Goal: Navigation & Orientation: Find specific page/section

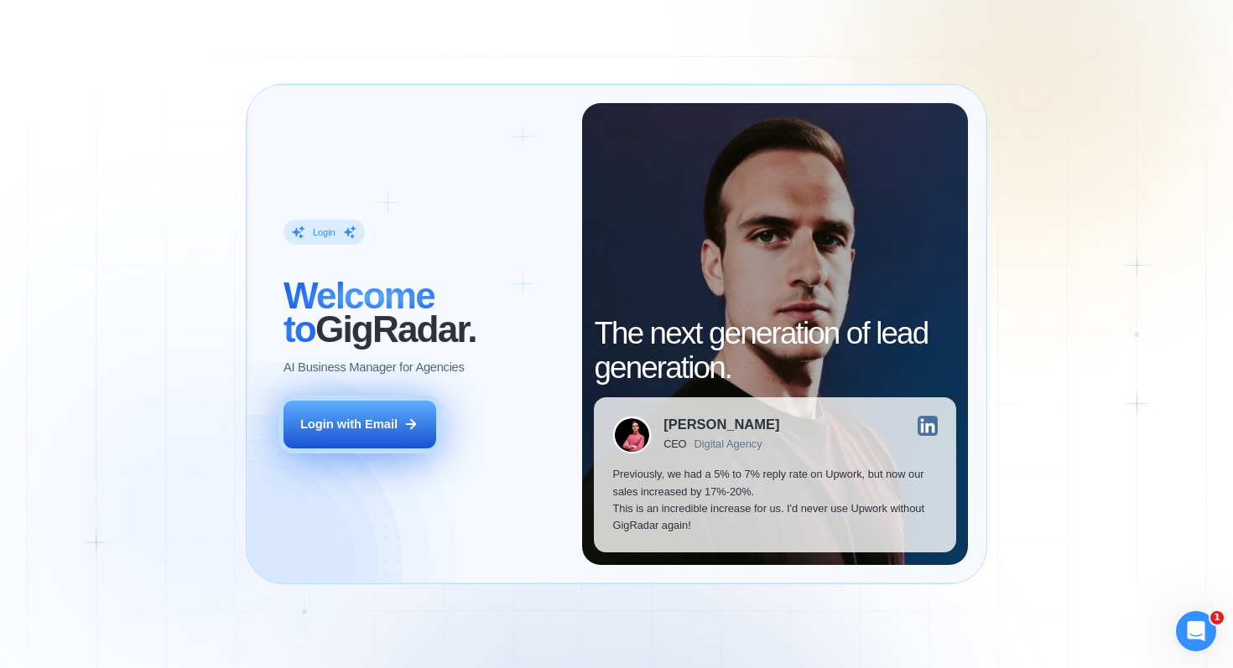
click at [367, 444] on button "Login with Email" at bounding box center [359, 425] width 153 height 48
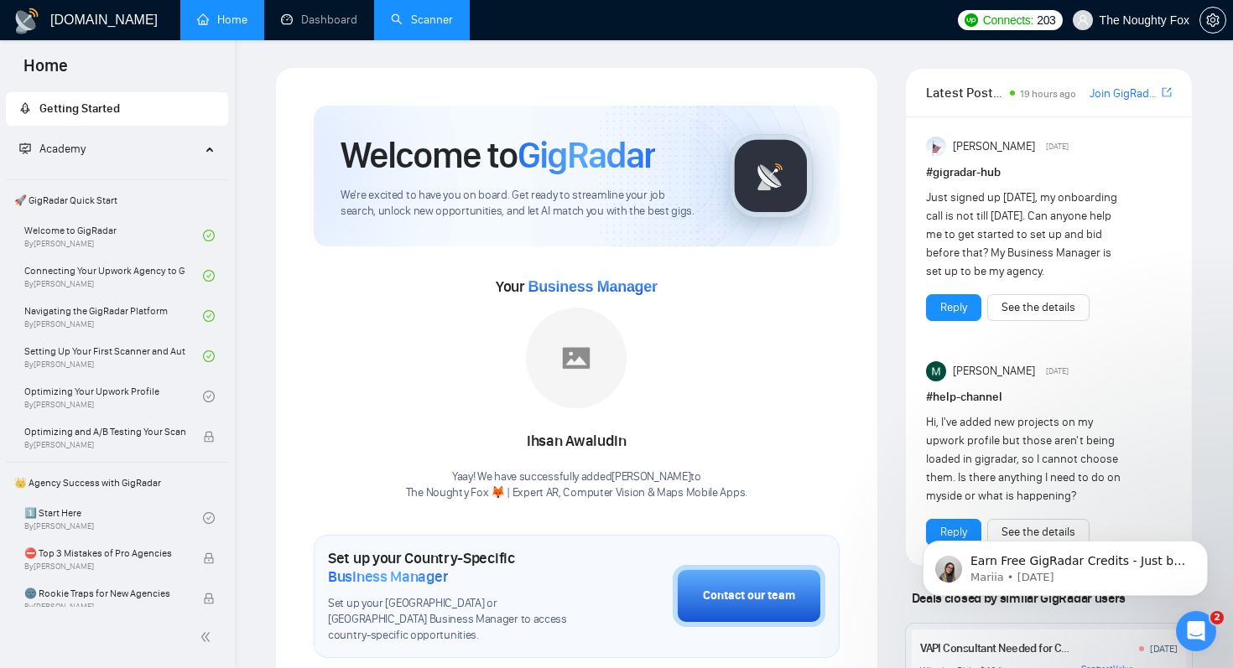
click at [404, 23] on link "Scanner" at bounding box center [422, 20] width 62 height 14
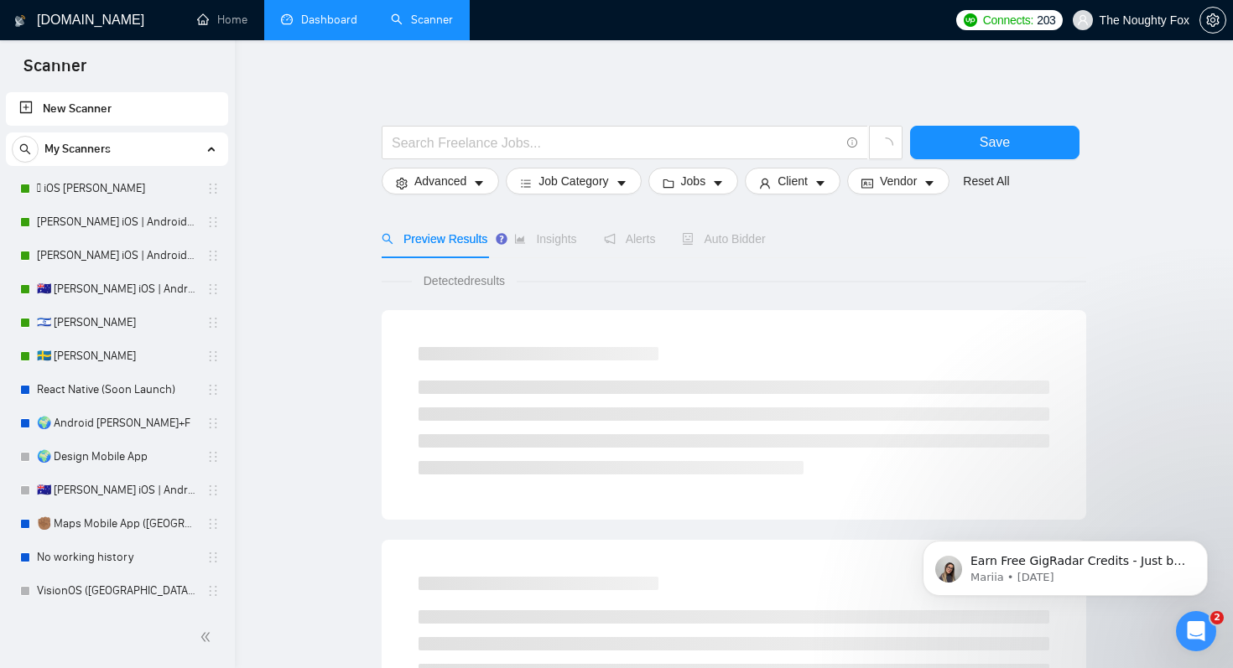
click at [314, 23] on link "Dashboard" at bounding box center [319, 20] width 76 height 14
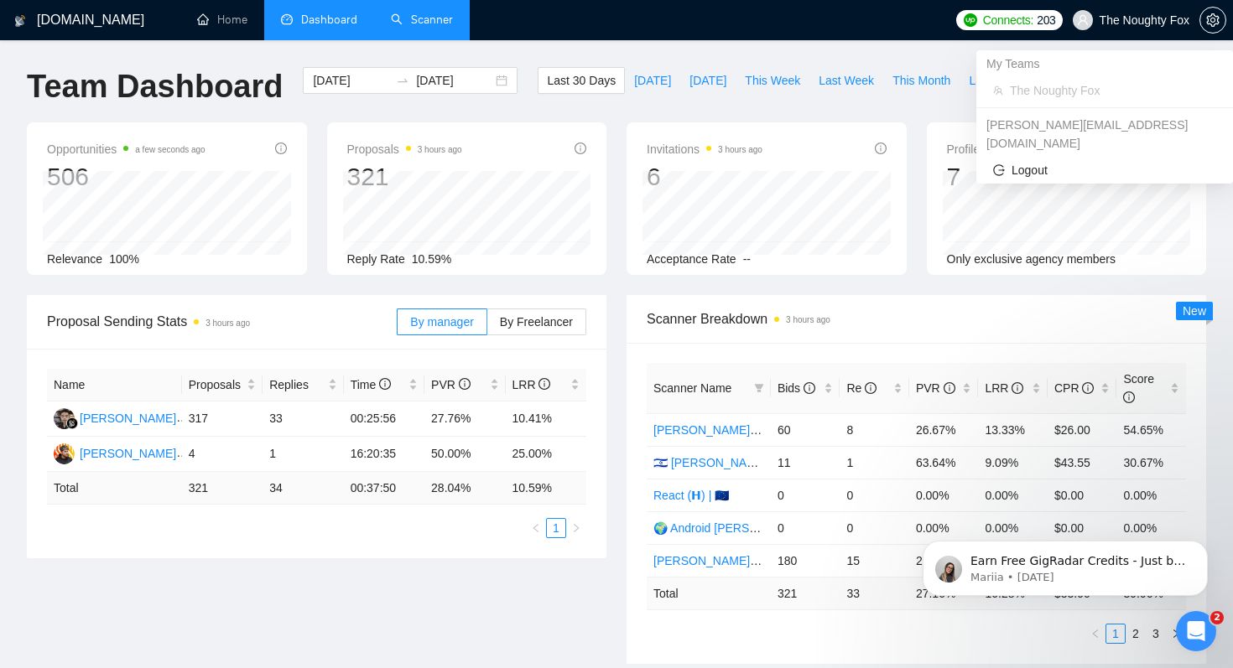
click at [1156, 28] on span "The Noughty Fox" at bounding box center [1131, 20] width 137 height 54
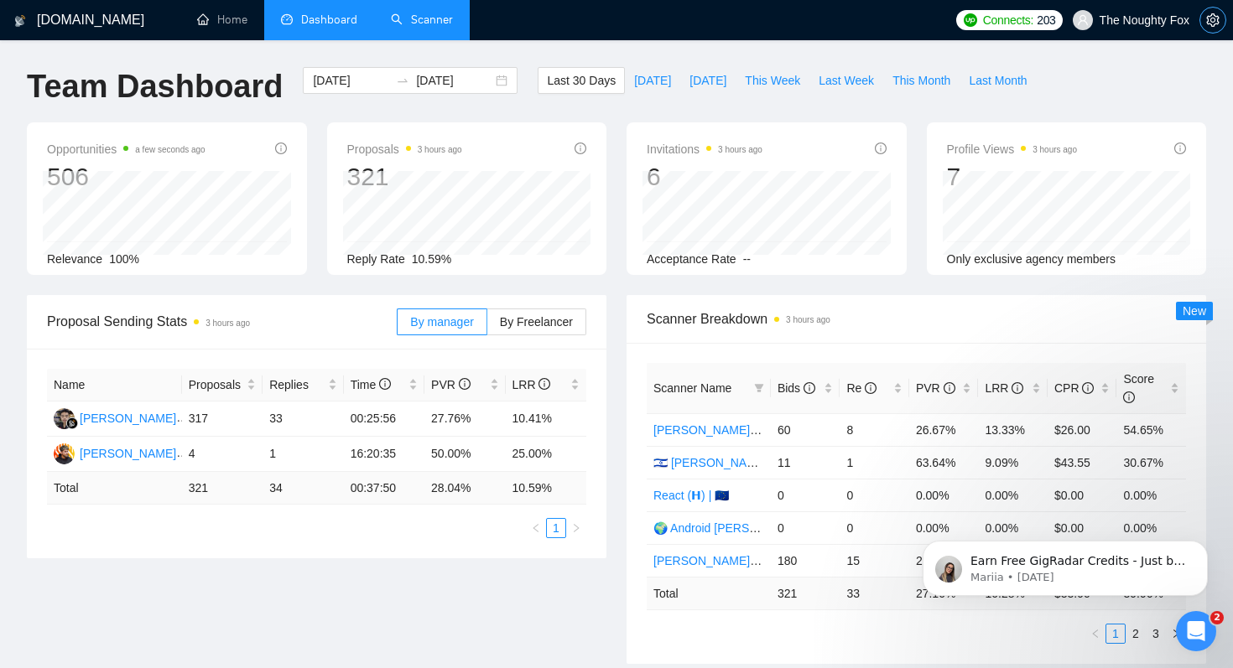
click at [1224, 21] on span "setting" at bounding box center [1212, 19] width 25 height 13
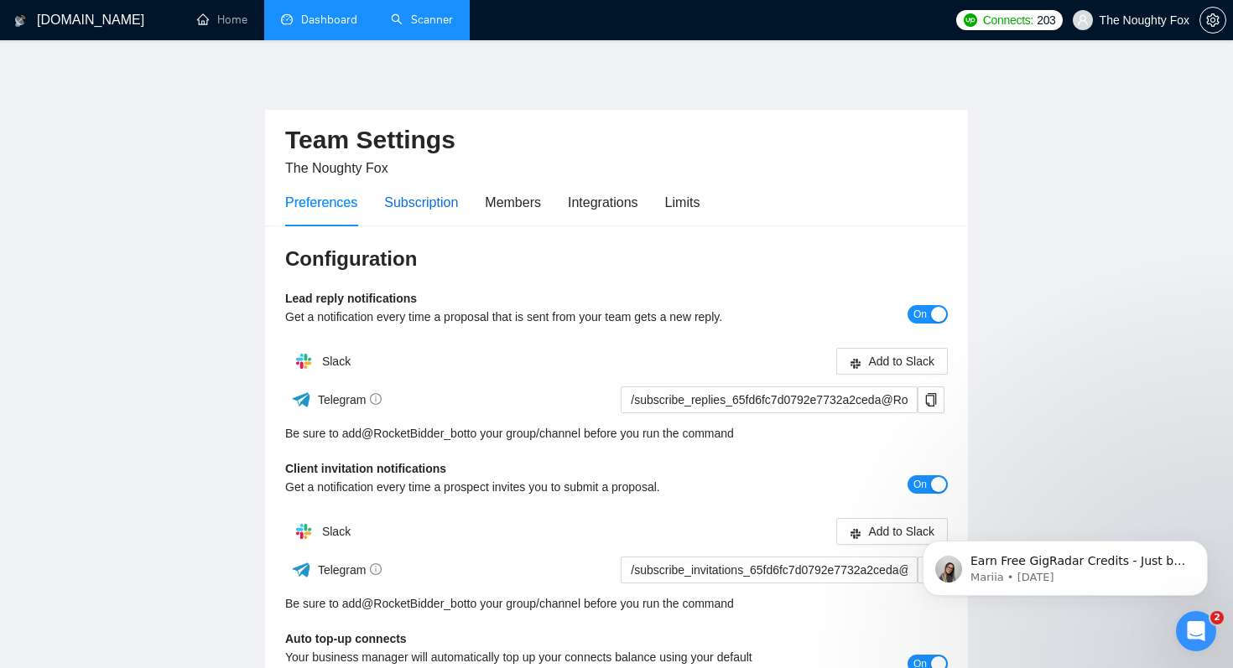
click at [396, 211] on div "Subscription" at bounding box center [421, 202] width 74 height 21
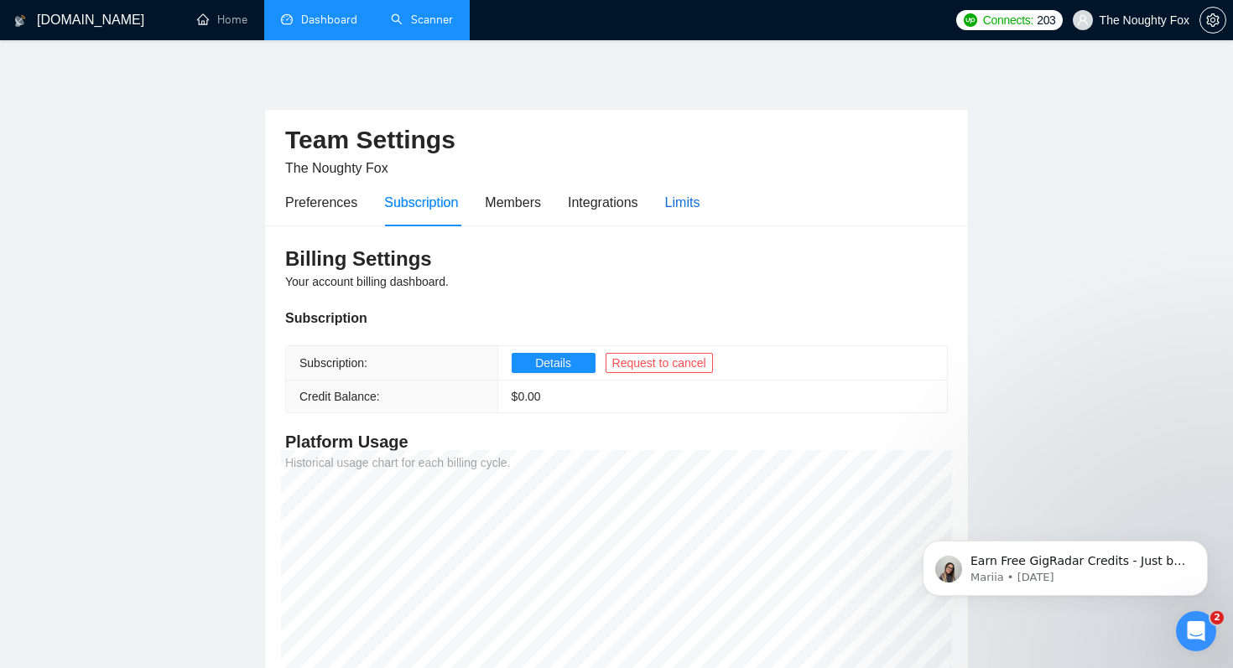
click at [679, 198] on div "Limits" at bounding box center [682, 202] width 35 height 21
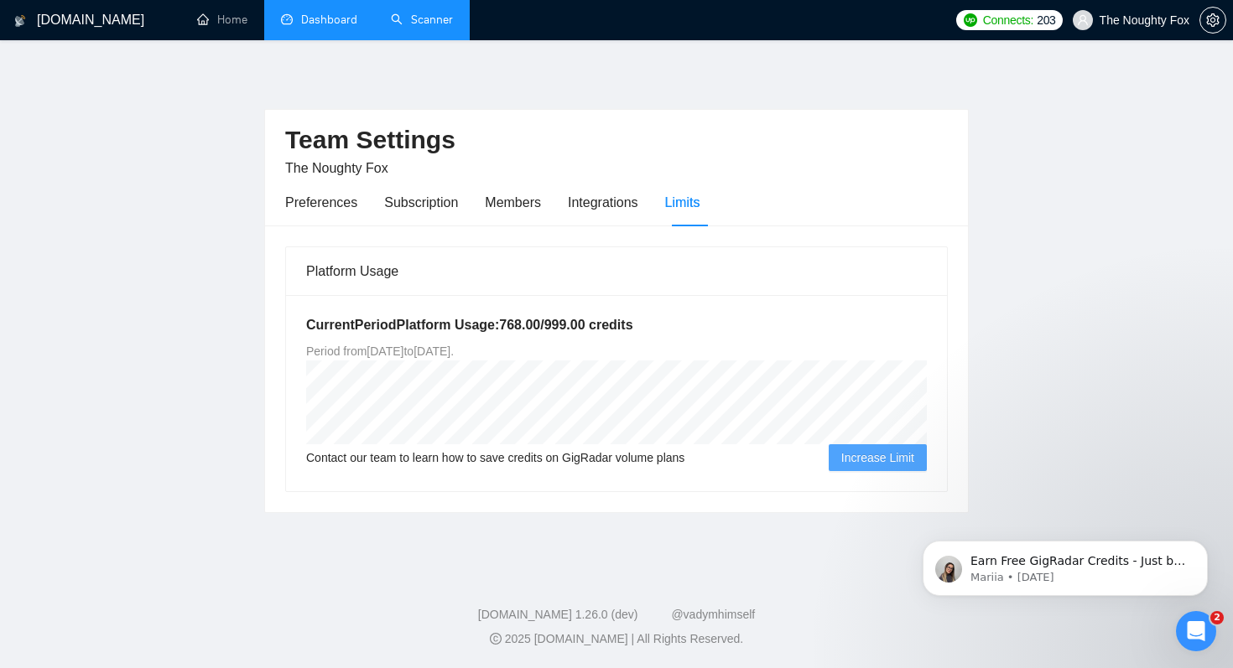
click at [454, 354] on span "Period from Wed Jun 11 2025 to Thu Sep 11 2025 ." at bounding box center [380, 351] width 148 height 13
click at [199, 360] on main "Team Settings The Noughty Fox Preferences Subscription Members Integrations Lim…" at bounding box center [616, 303] width 1179 height 472
click at [91, 21] on h1 "GigRadar.io" at bounding box center [90, 20] width 107 height 40
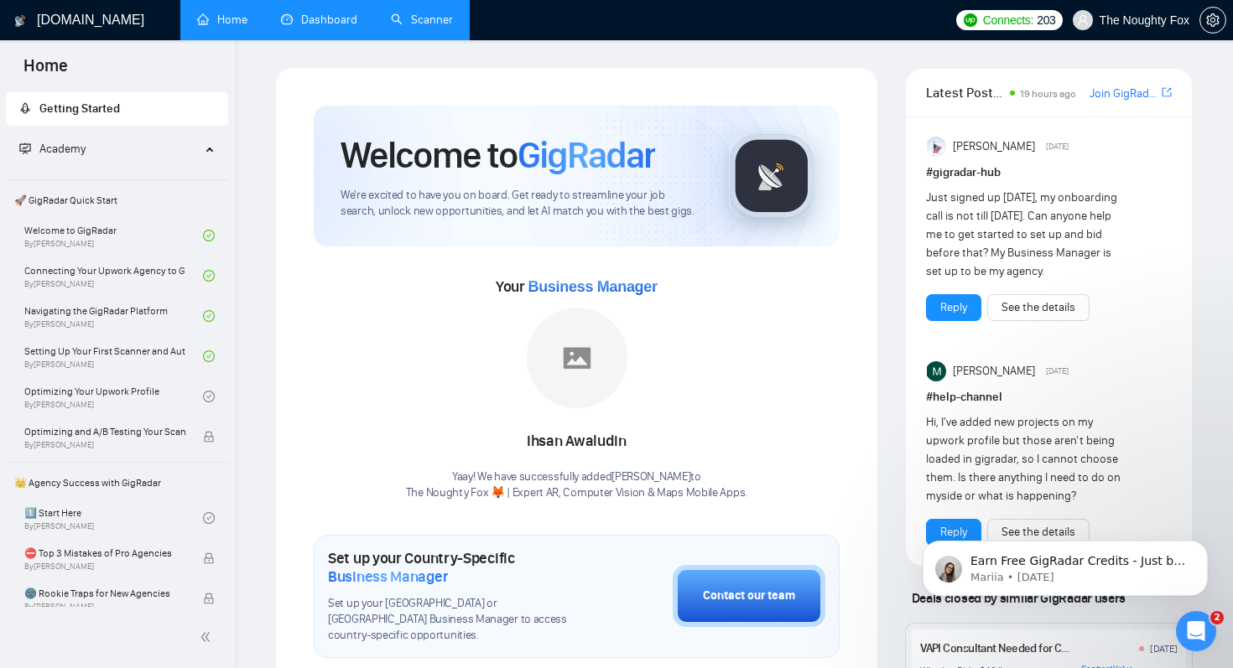
click at [341, 39] on li "Dashboard" at bounding box center [319, 20] width 110 height 40
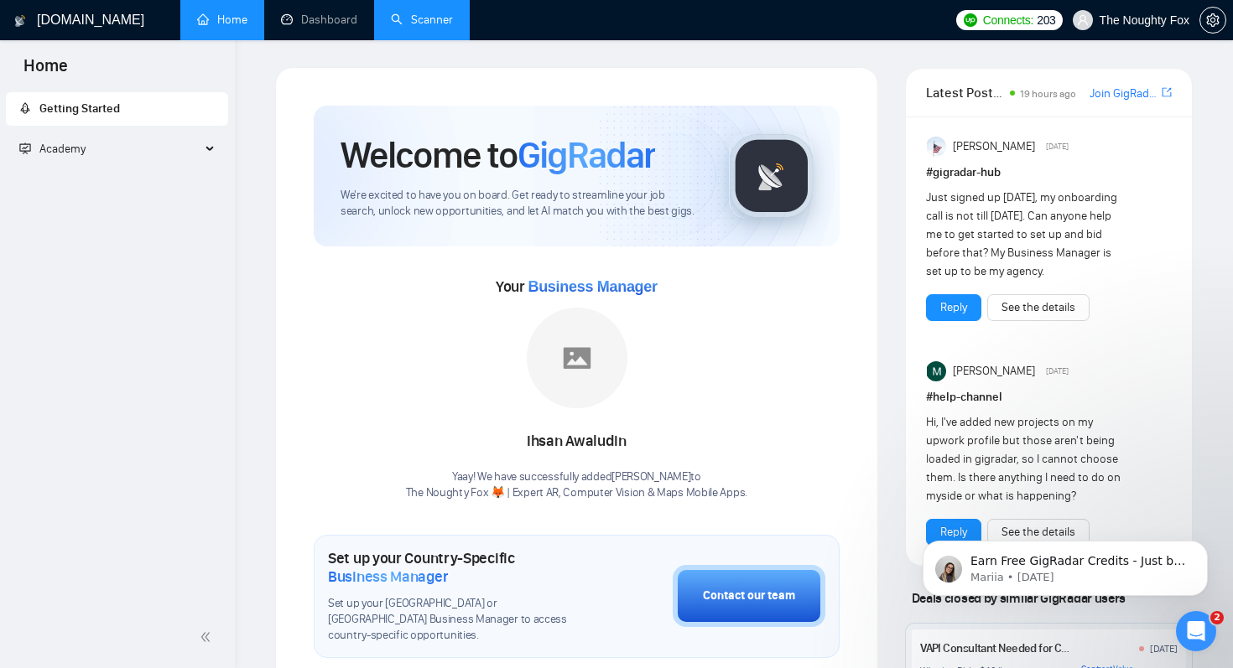
click at [427, 27] on link "Scanner" at bounding box center [422, 20] width 62 height 14
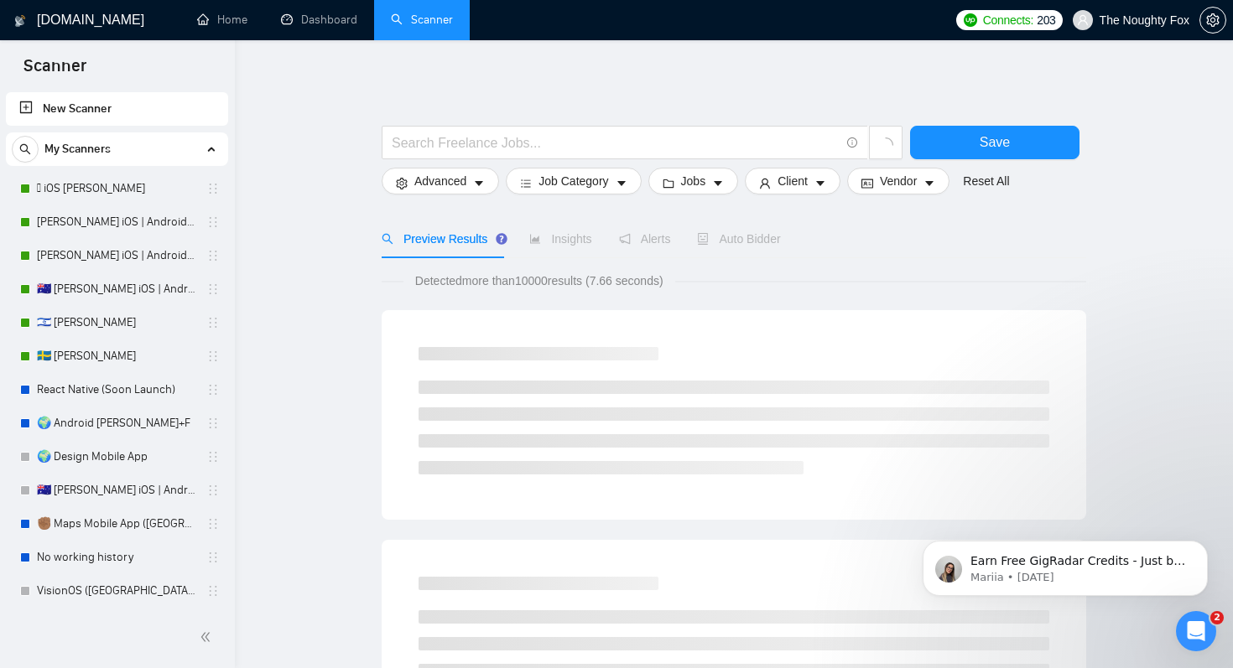
click at [67, 10] on h1 "GigRadar.io" at bounding box center [90, 20] width 107 height 40
